Goal: Task Accomplishment & Management: Manage account settings

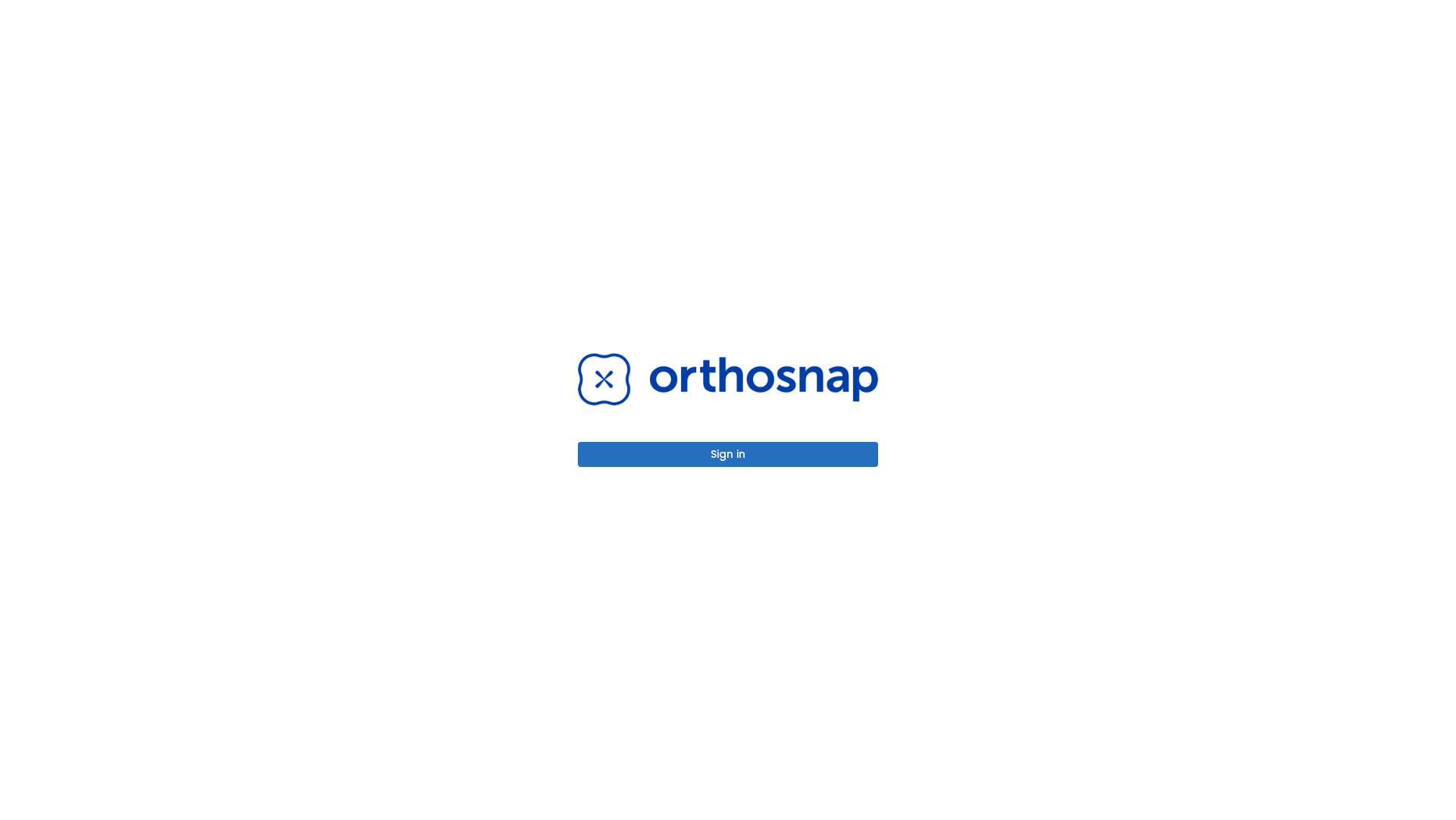
click at [728, 454] on button "Sign in" at bounding box center [728, 455] width 300 height 25
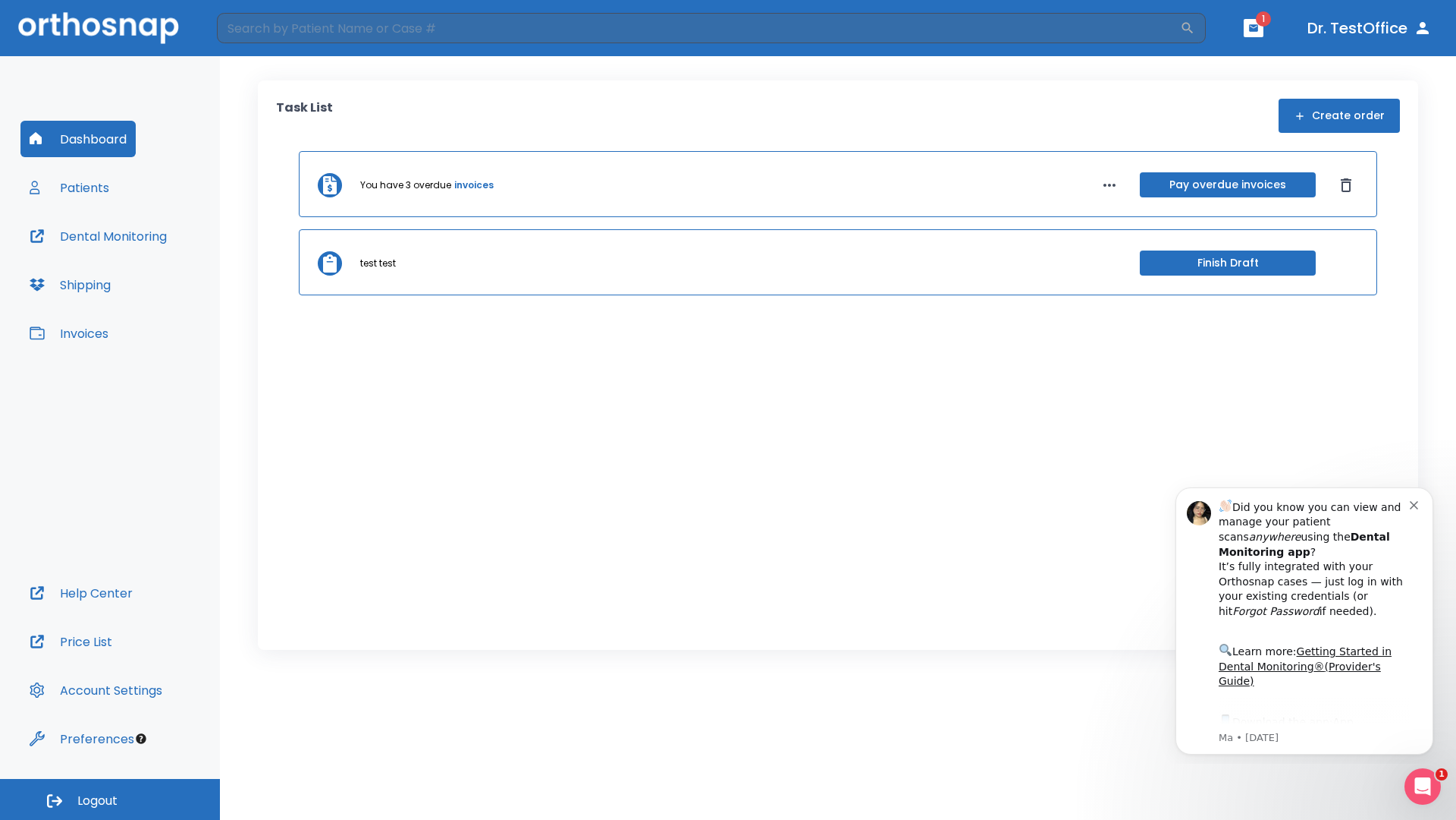
click at [110, 799] on span "Logout" at bounding box center [97, 800] width 40 height 17
